Goal: Task Accomplishment & Management: Use online tool/utility

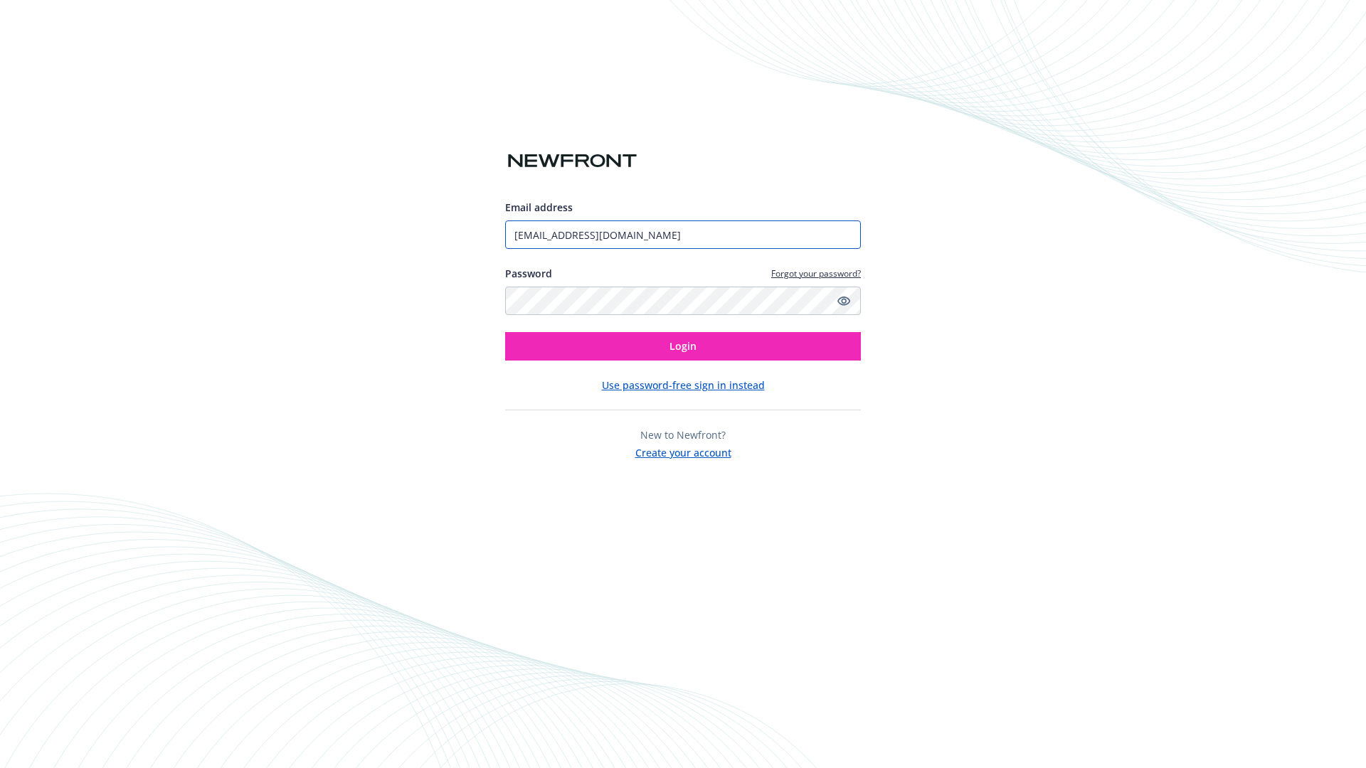
type input "[EMAIL_ADDRESS][DOMAIN_NAME]"
click at [683, 346] on span "Login" at bounding box center [682, 346] width 27 height 14
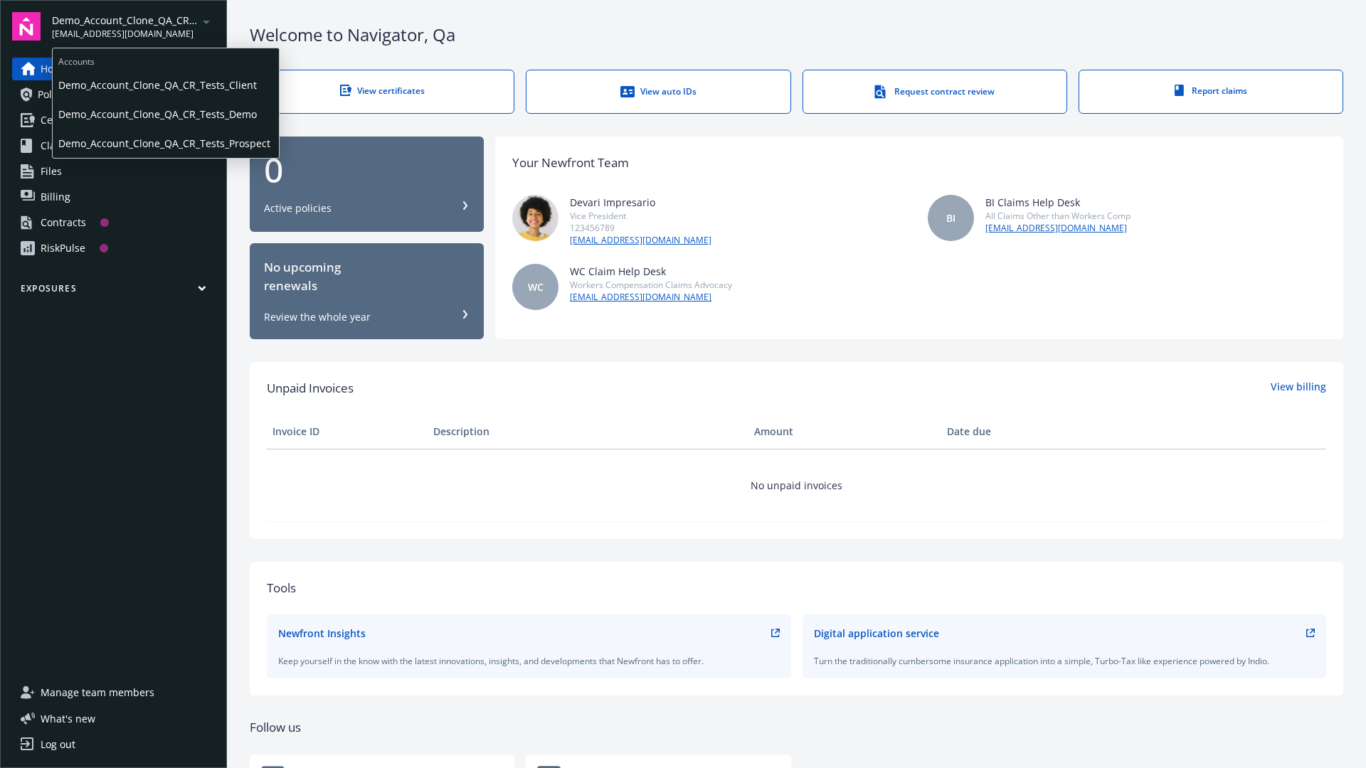
click at [164, 85] on span "Demo_Account_Clone_QA_CR_Tests_Client" at bounding box center [165, 84] width 215 height 29
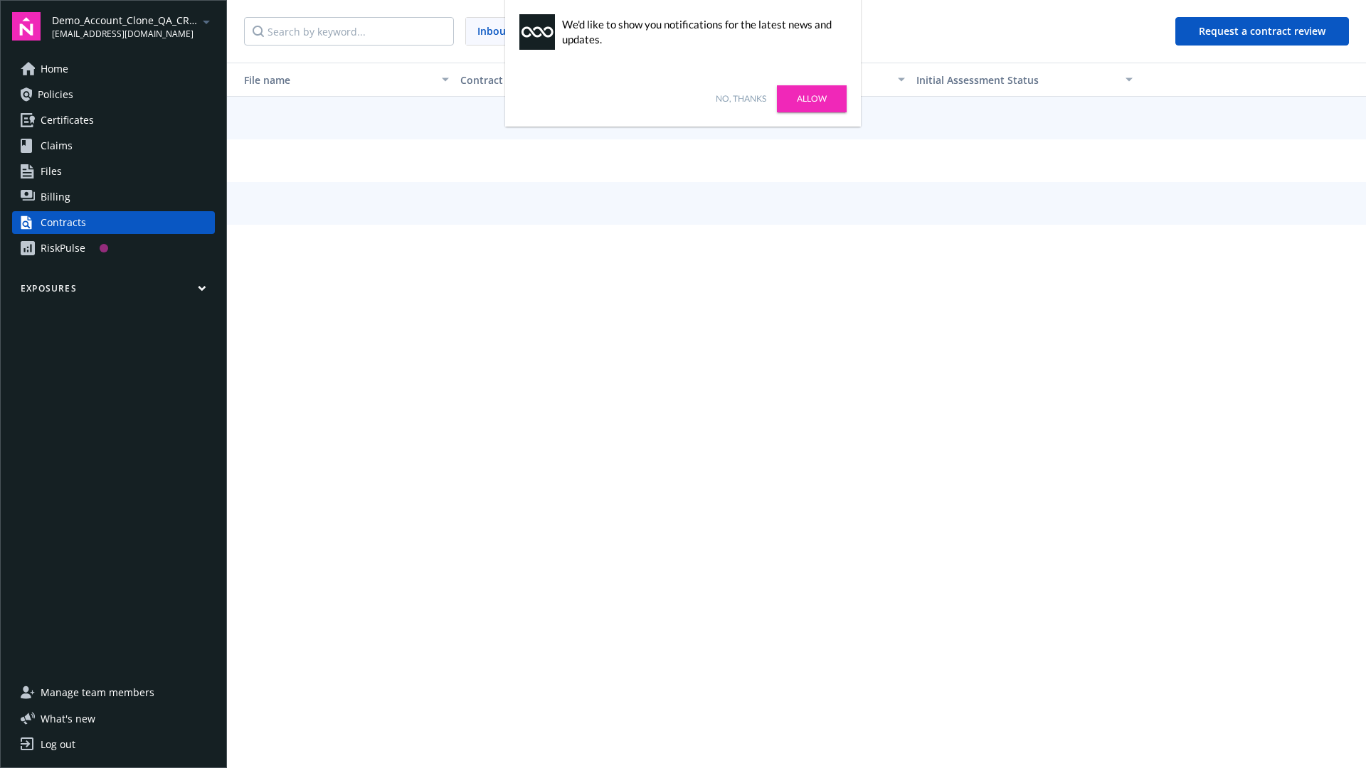
click at [740, 99] on link "No, thanks" at bounding box center [741, 98] width 51 height 13
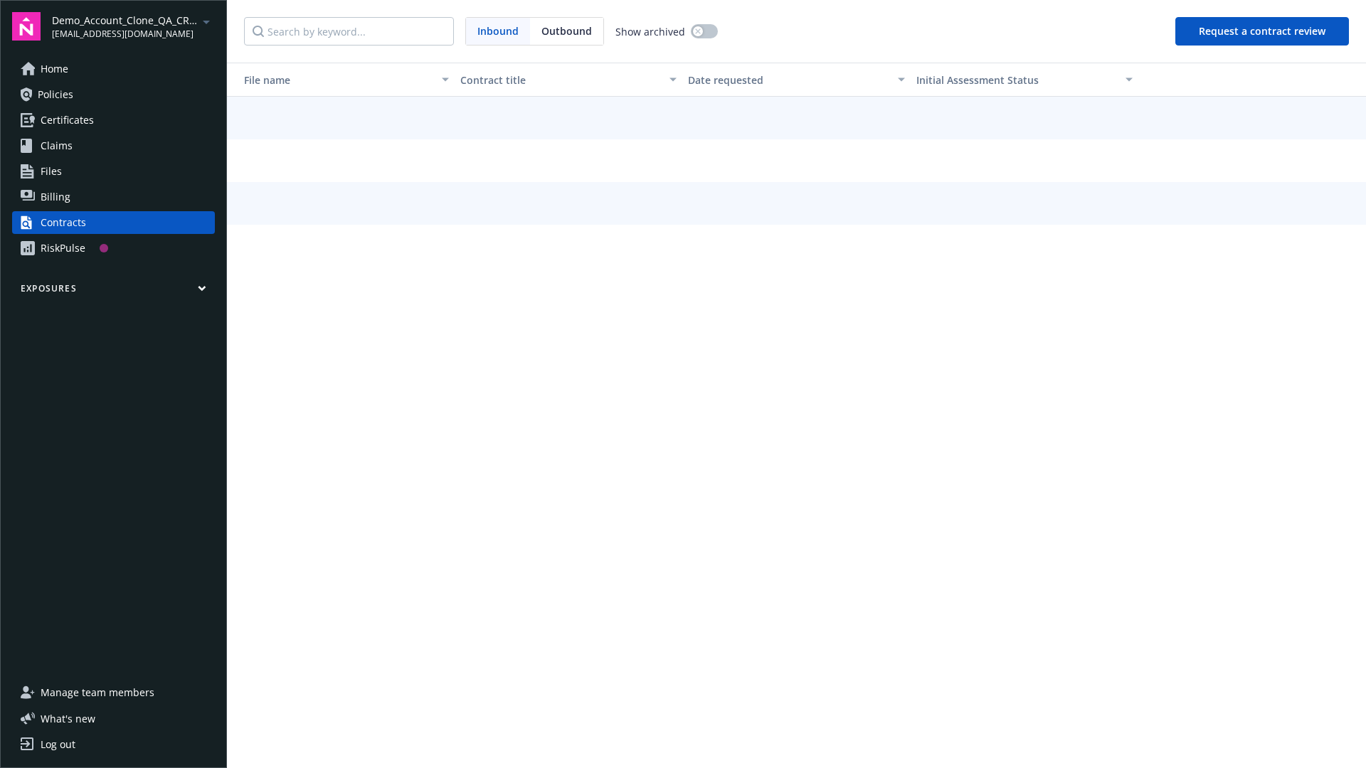
click at [1263, 31] on button "Request a contract review" at bounding box center [1262, 31] width 174 height 28
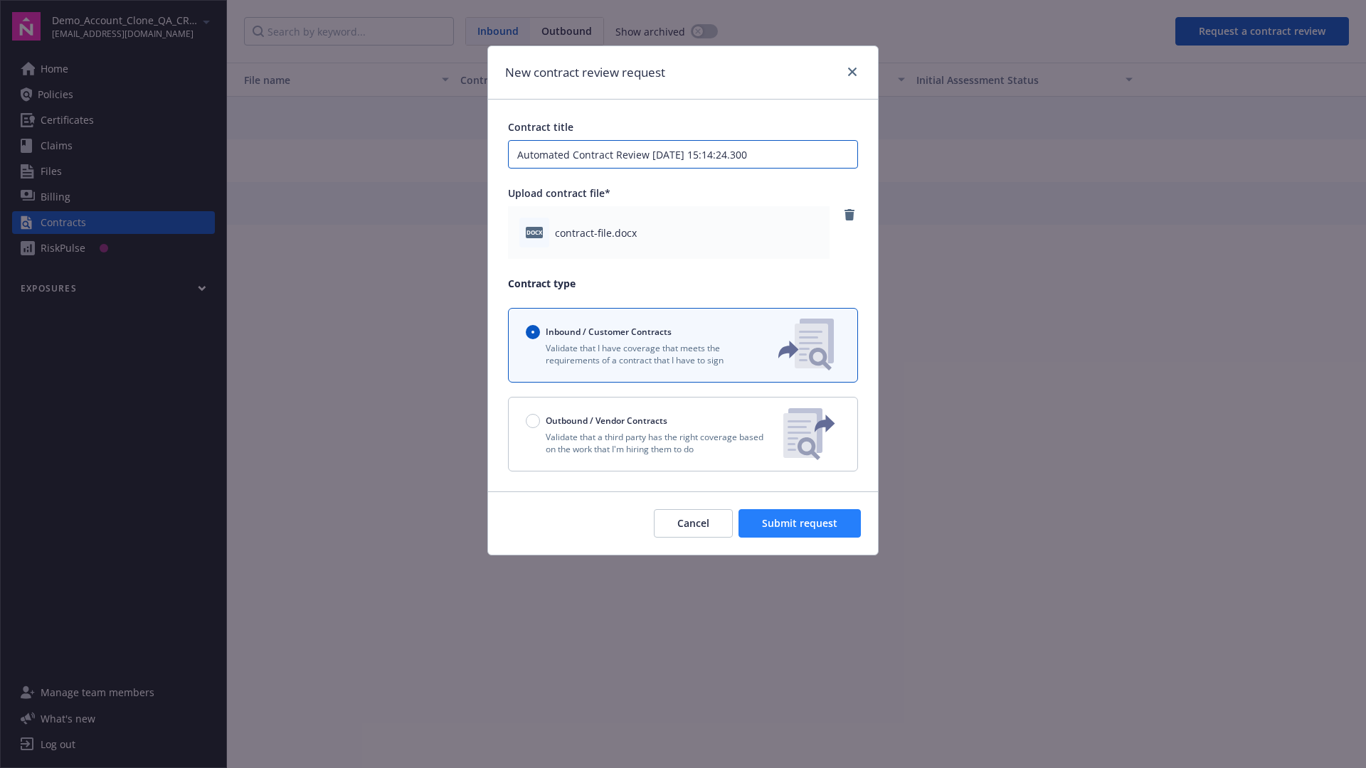
type input "Automated Contract Review 09-10-2025 15:14:24.300"
click at [800, 523] on span "Submit request" at bounding box center [799, 523] width 75 height 14
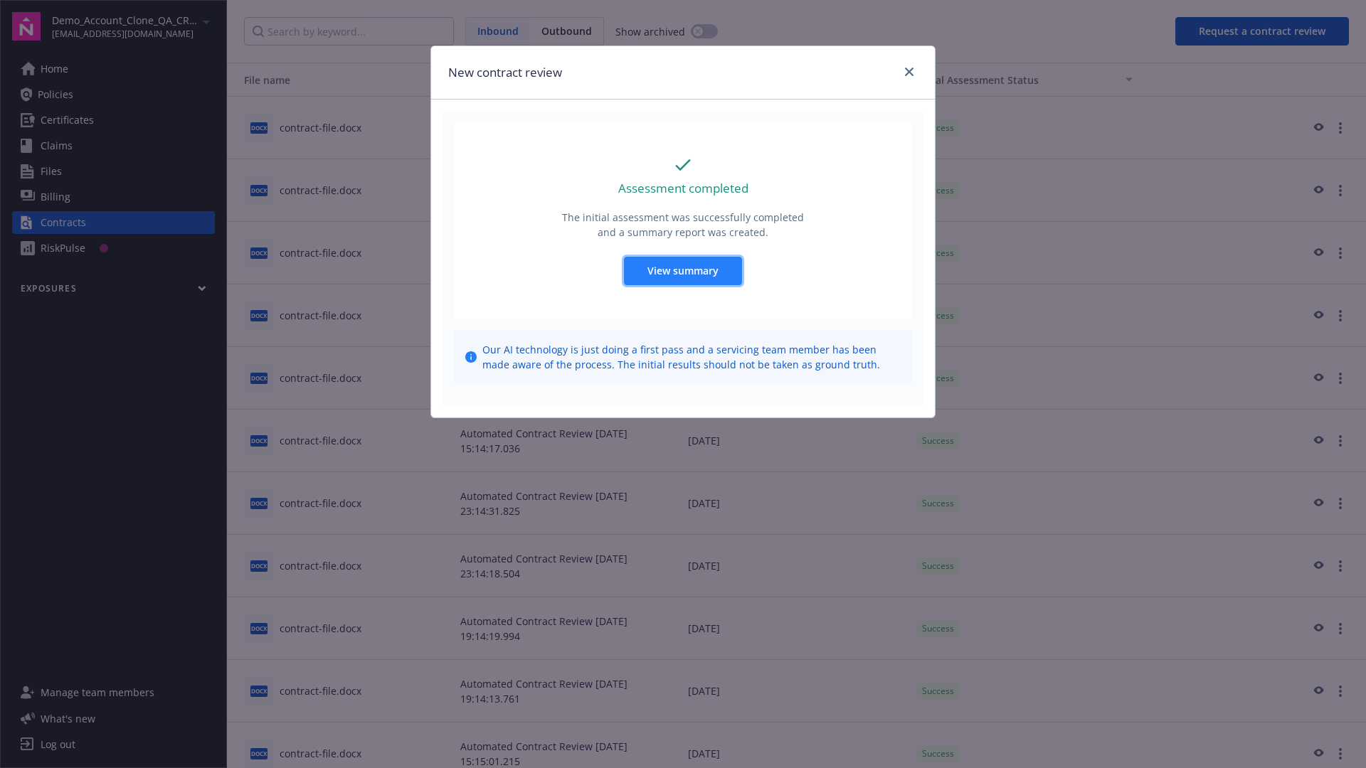
click at [682, 270] on span "View summary" at bounding box center [682, 271] width 71 height 14
